Goal: Task Accomplishment & Management: Manage account settings

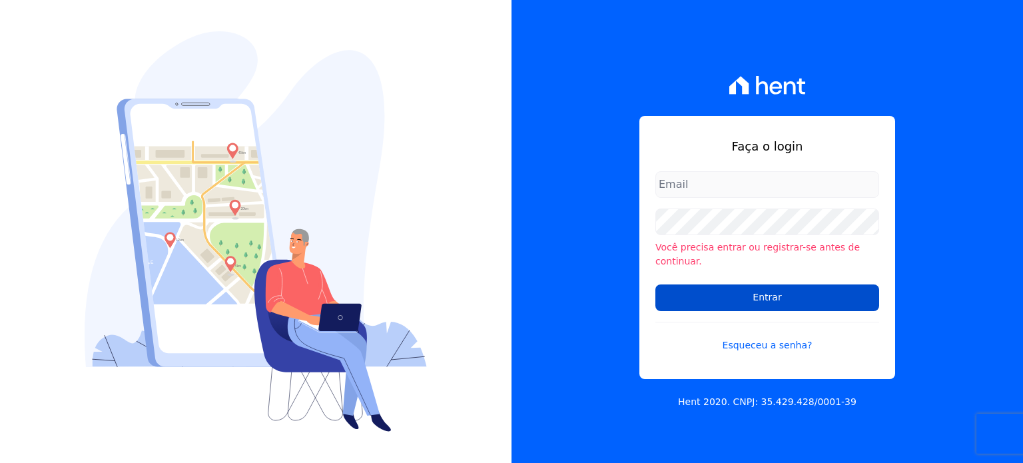
type input "[PERSON_NAME][EMAIL_ADDRESS][DOMAIN_NAME]"
click at [783, 298] on input "Entrar" at bounding box center [767, 297] width 224 height 27
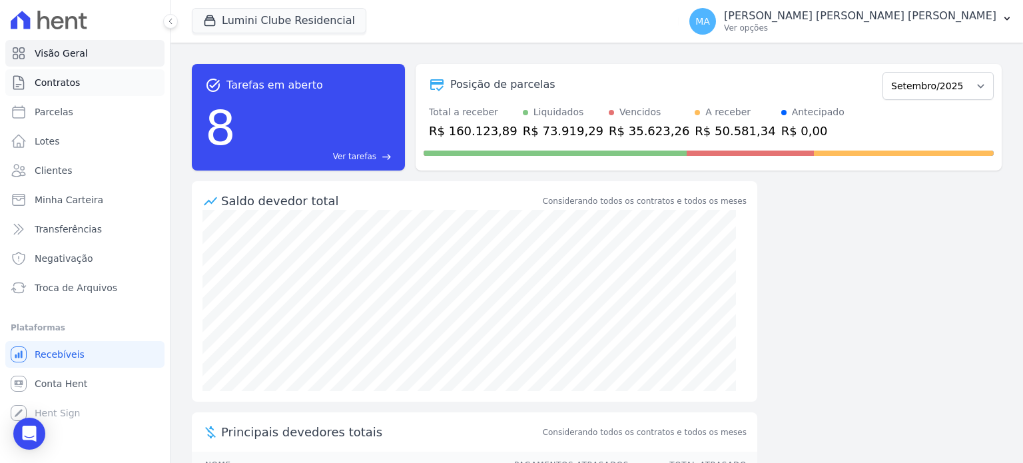
click at [72, 87] on span "Contratos" at bounding box center [57, 82] width 45 height 13
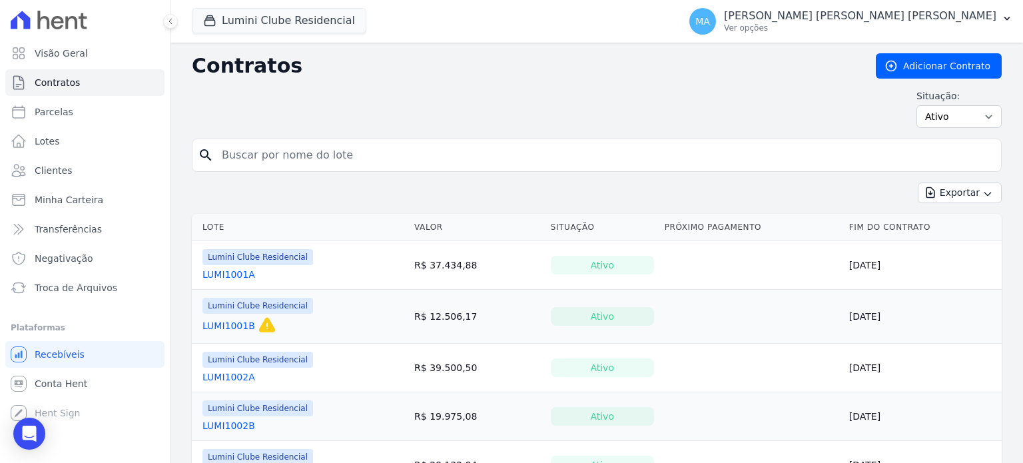
click at [433, 148] on input "search" at bounding box center [605, 155] width 782 height 27
type input "1808B"
click at [418, 150] on input "1808B" at bounding box center [605, 155] width 782 height 27
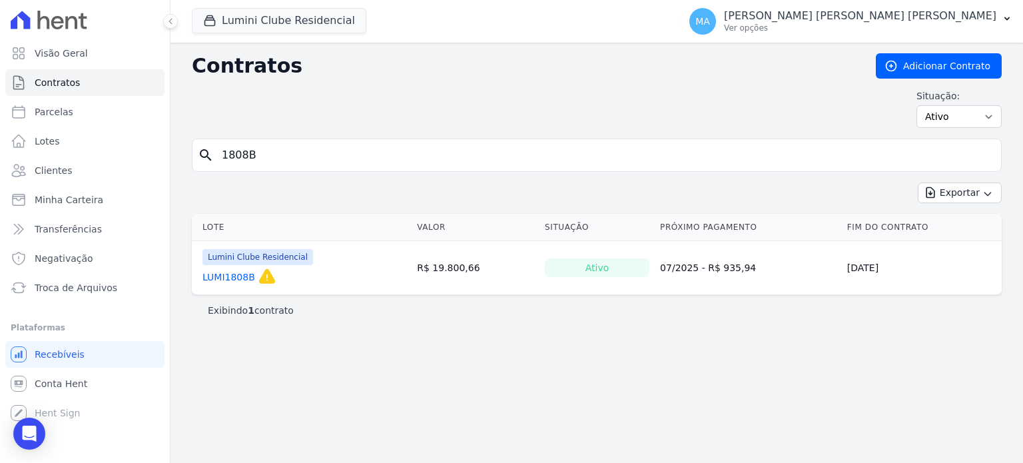
click at [220, 279] on link "LUMI1808B" at bounding box center [228, 276] width 53 height 13
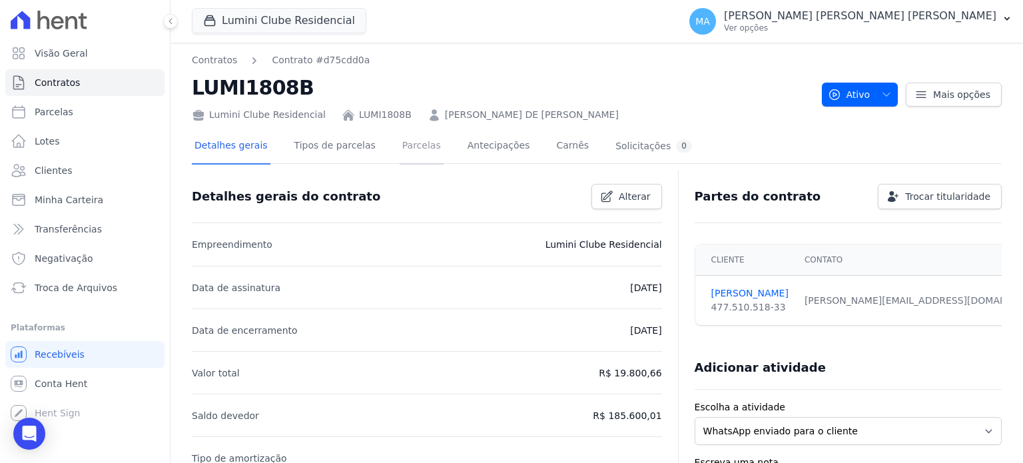
click at [411, 147] on link "Parcelas" at bounding box center [421, 146] width 44 height 35
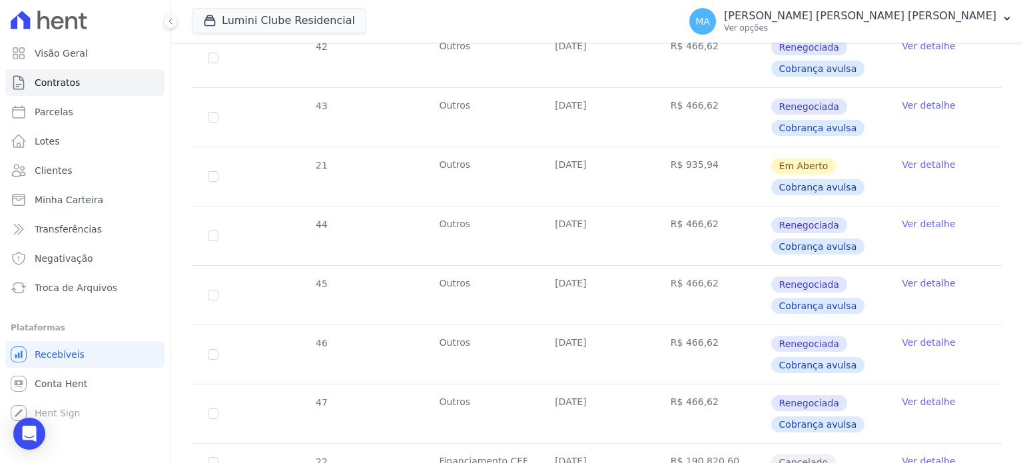
scroll to position [1302, 0]
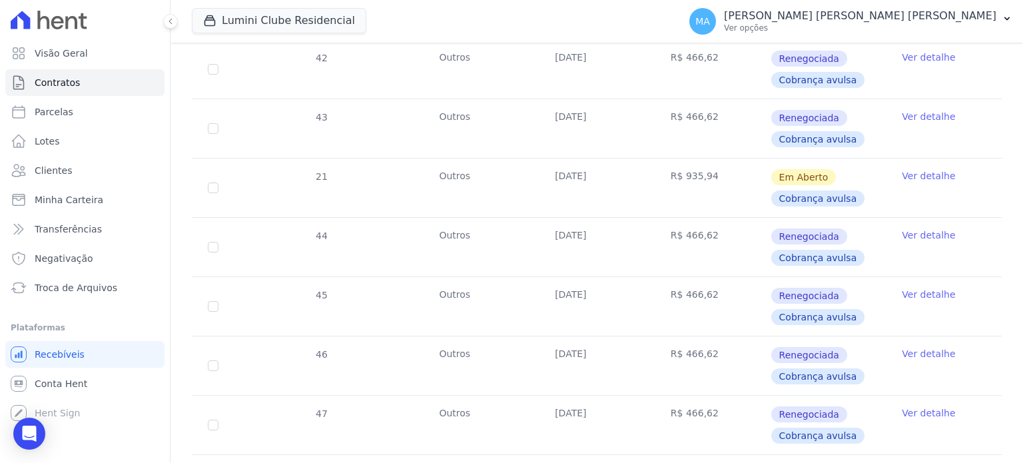
click at [915, 292] on link "Ver detalhe" at bounding box center [928, 294] width 53 height 13
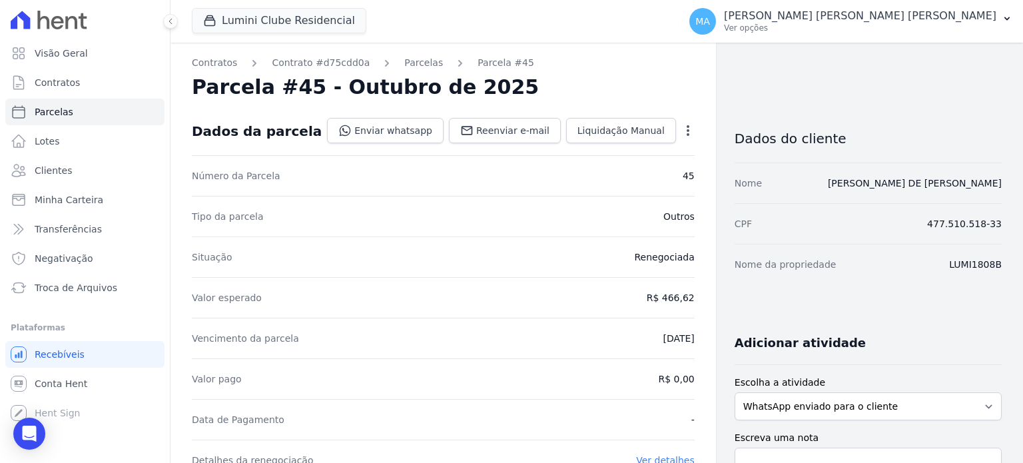
click at [681, 128] on icon "button" at bounding box center [687, 130] width 13 height 13
click at [601, 179] on link "Cancelar Cobrança" at bounding box center [630, 172] width 117 height 24
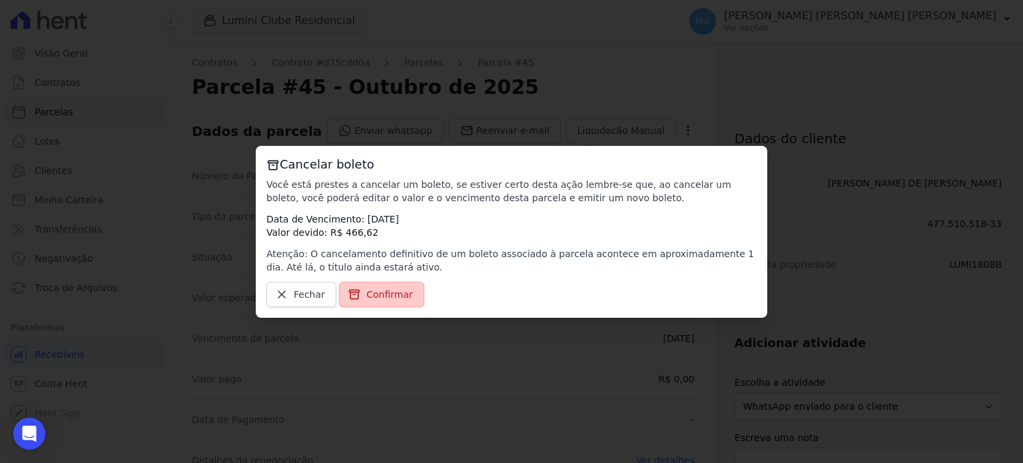
click at [380, 295] on span "Confirmar" at bounding box center [389, 294] width 47 height 13
